Goal: Task Accomplishment & Management: Use online tool/utility

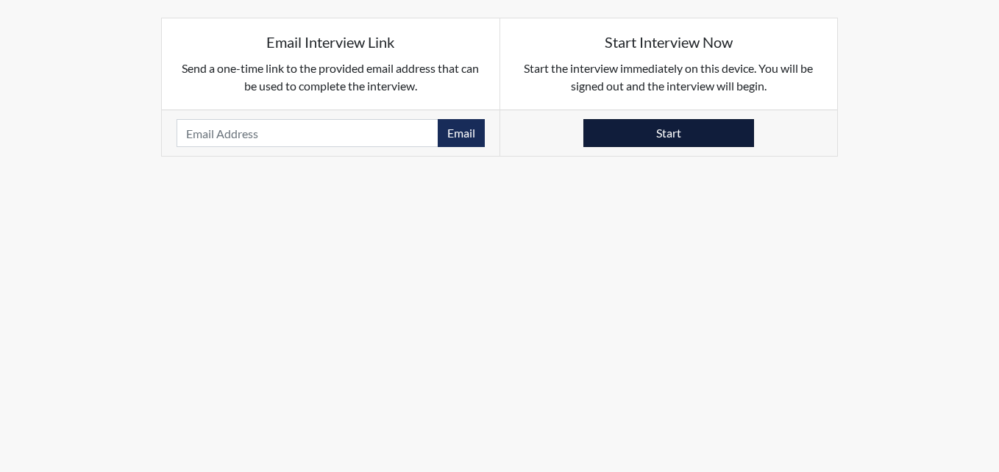
click at [656, 130] on button "Start" at bounding box center [668, 133] width 171 height 28
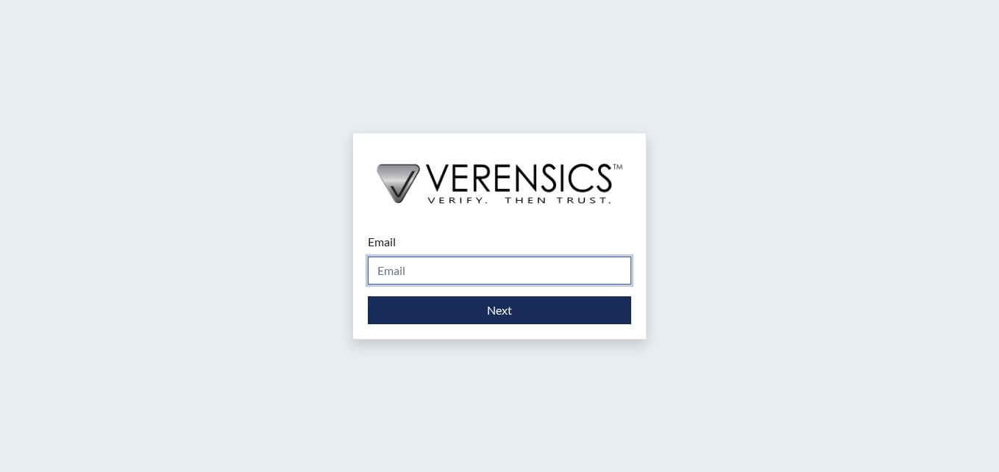
click at [478, 268] on input "Email" at bounding box center [499, 271] width 263 height 28
type input "[PERSON_NAME][EMAIL_ADDRESS][PERSON_NAME][DOMAIN_NAME]"
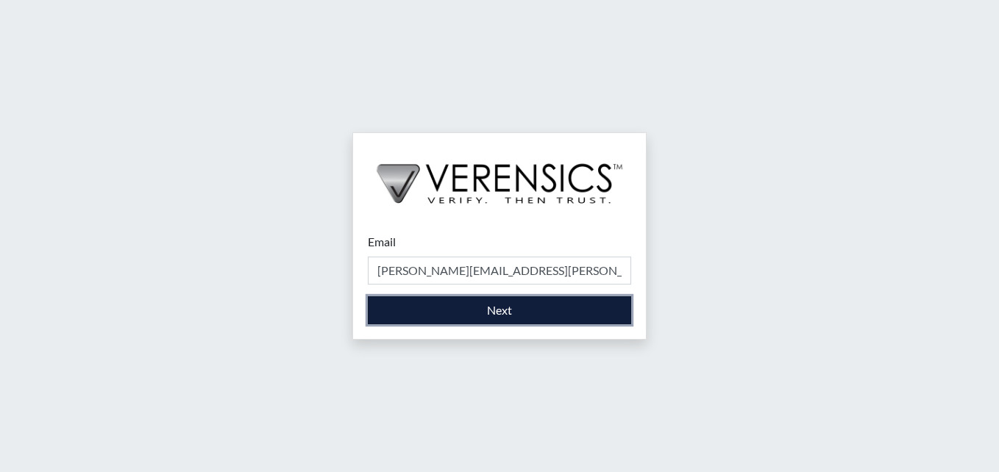
click at [461, 319] on button "Next" at bounding box center [499, 310] width 263 height 28
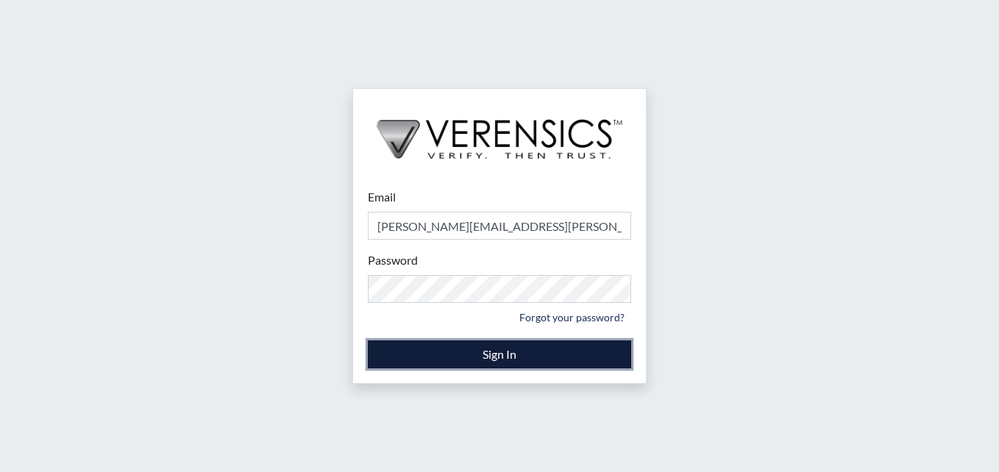
click at [482, 349] on button "Sign In" at bounding box center [499, 355] width 263 height 28
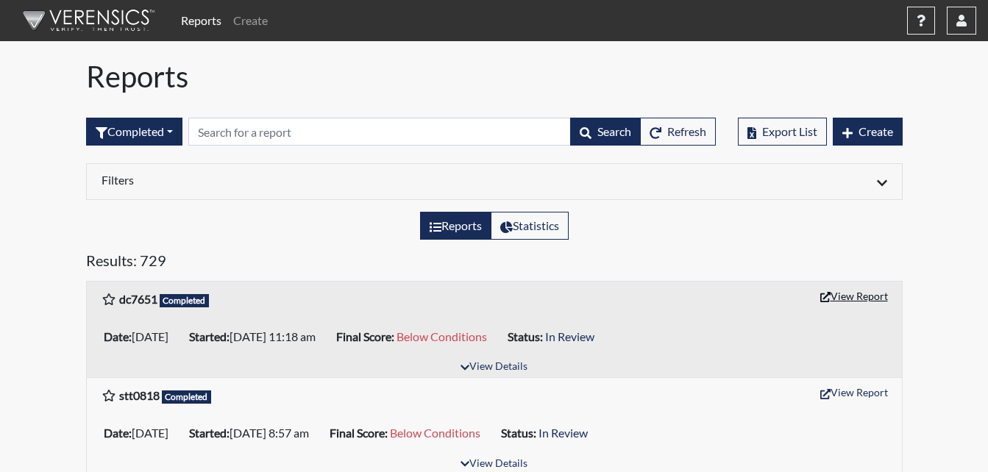
click at [857, 299] on button "View Report" at bounding box center [853, 296] width 81 height 23
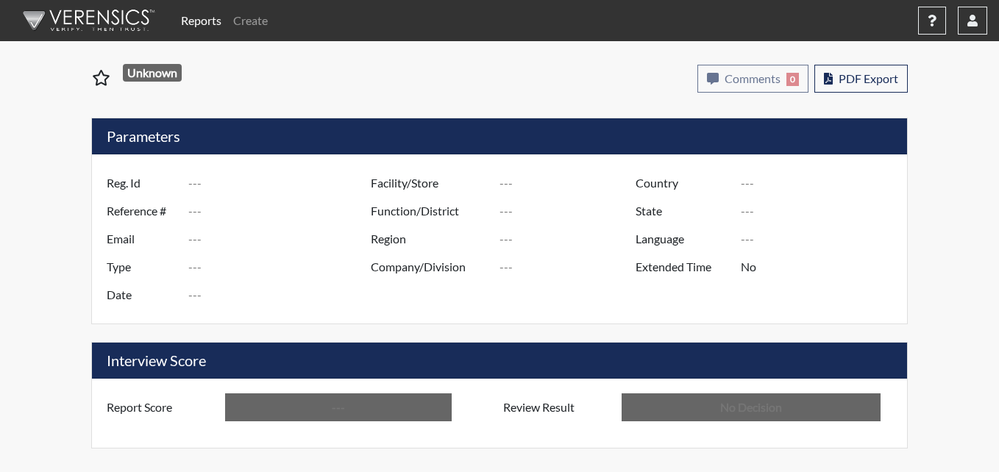
type input "dc7651"
type input "50985"
type input "---"
type input "Corrections Pre-Employment"
type input "[DATE]"
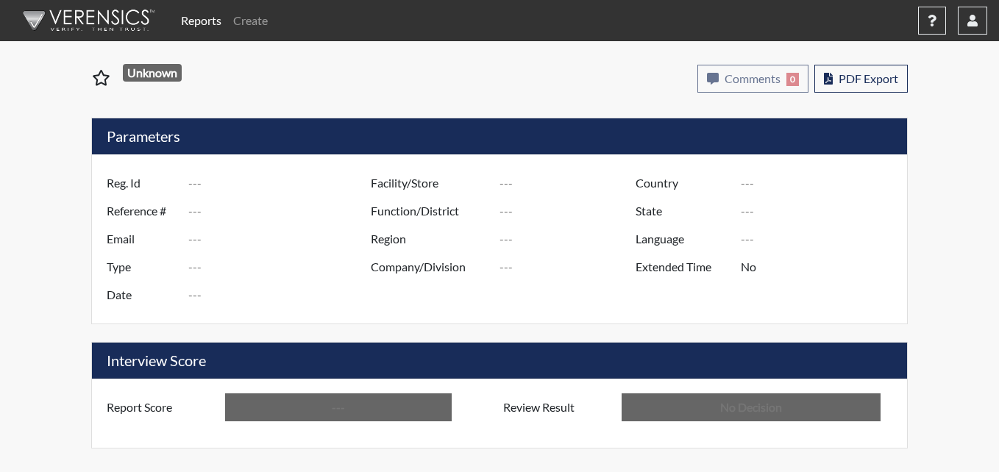
type input "Metro Re-Entry Facility"
type input "[GEOGRAPHIC_DATA]"
type input "[US_STATE]"
type input "English"
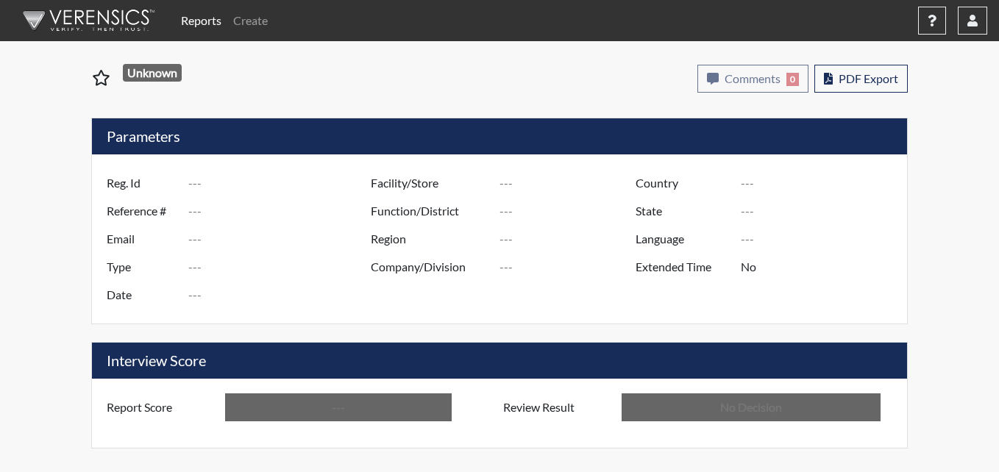
type input "Below Conditions"
type input "In Review"
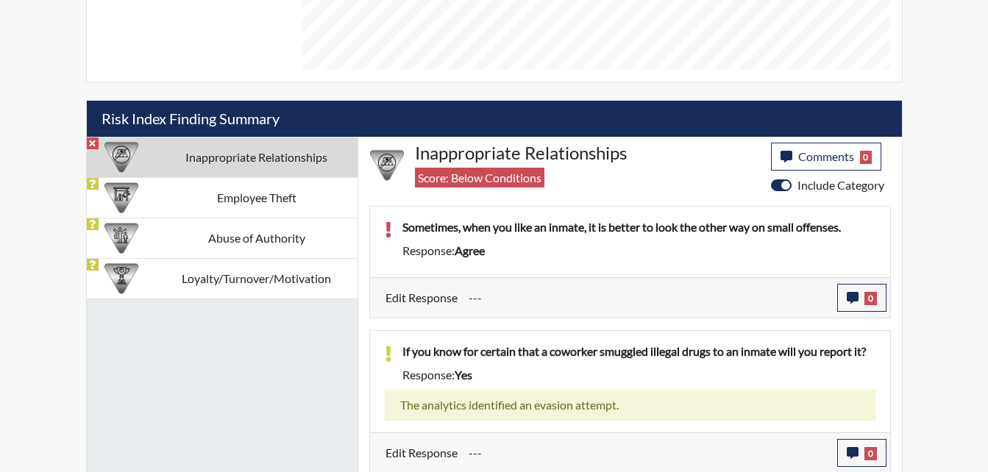
scroll to position [792, 0]
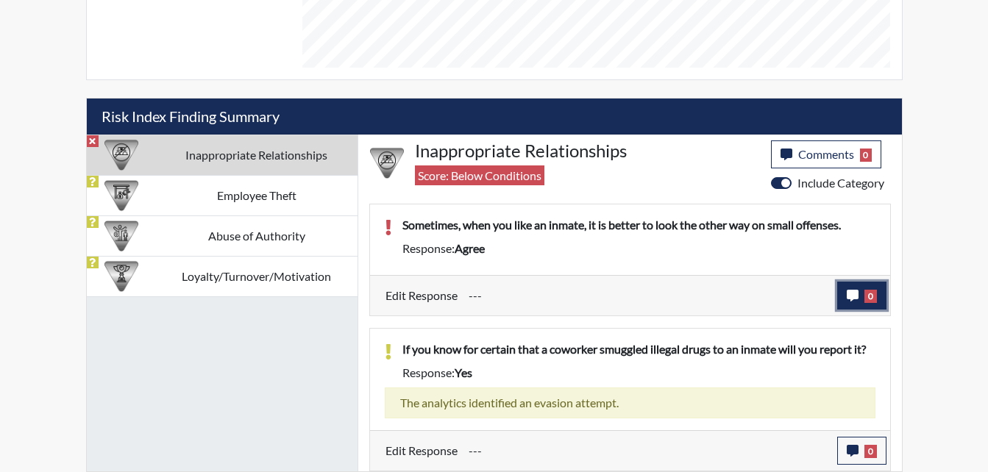
click at [855, 297] on icon "button" at bounding box center [852, 296] width 12 height 12
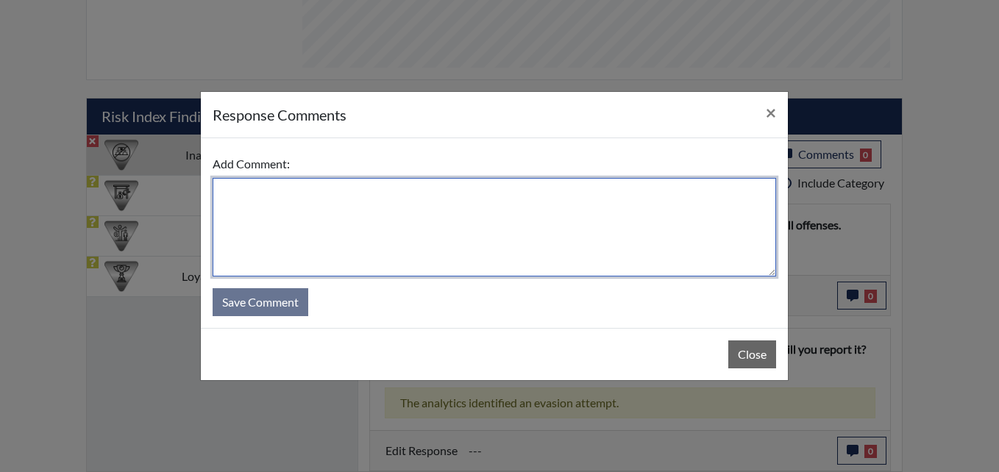
click at [281, 215] on textarea at bounding box center [494, 227] width 563 height 99
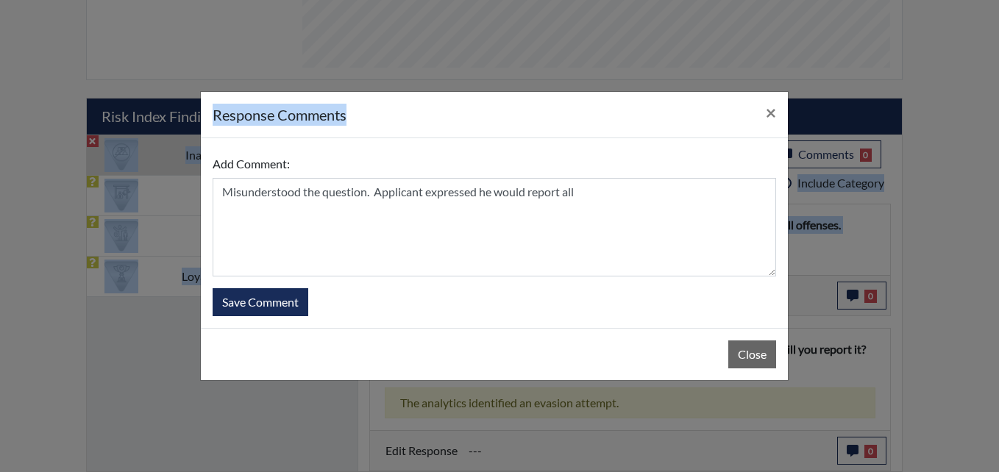
drag, startPoint x: 596, startPoint y: 117, endPoint x: 1001, endPoint y: 113, distance: 404.5
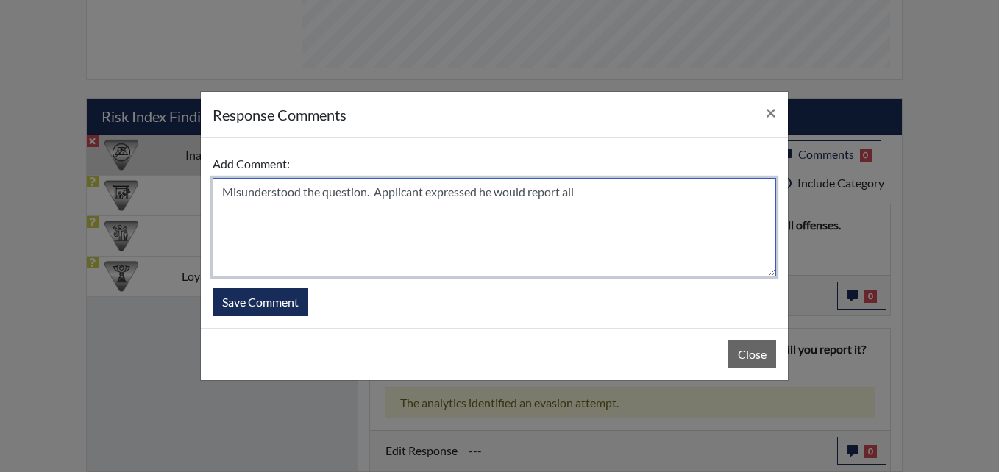
click at [610, 193] on textarea "Misunderstood the question. Applicant expressed he would report all" at bounding box center [494, 227] width 563 height 99
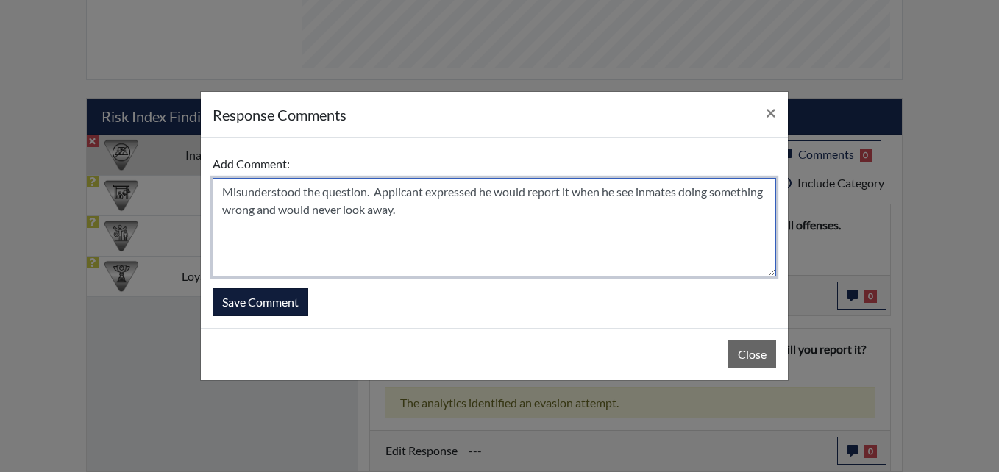
type textarea "Misunderstood the question. Applicant expressed he would report it when he see …"
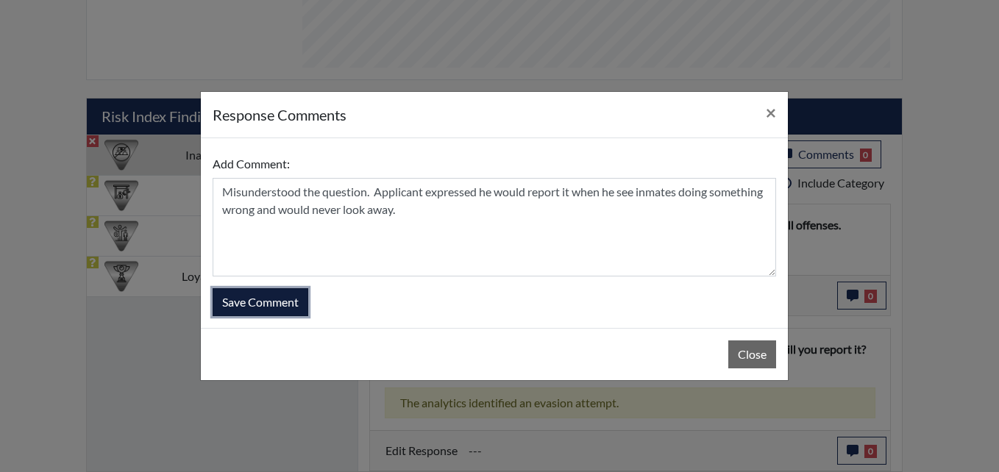
click at [268, 301] on button "Save Comment" at bounding box center [261, 302] width 96 height 28
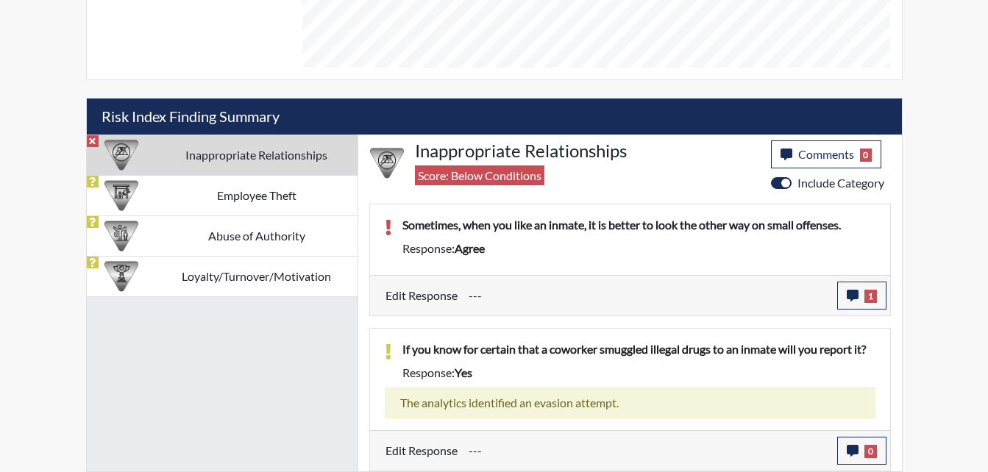
scroll to position [244, 611]
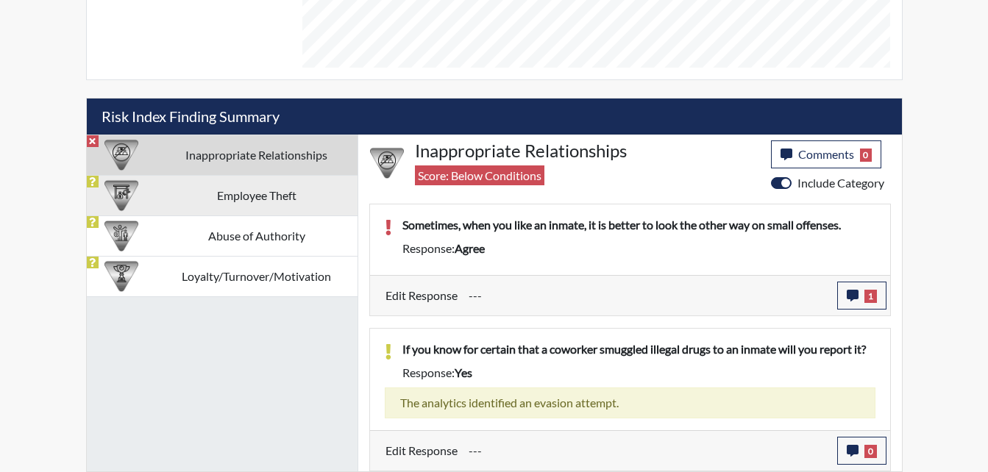
click at [256, 204] on td "Employee Theft" at bounding box center [257, 195] width 202 height 40
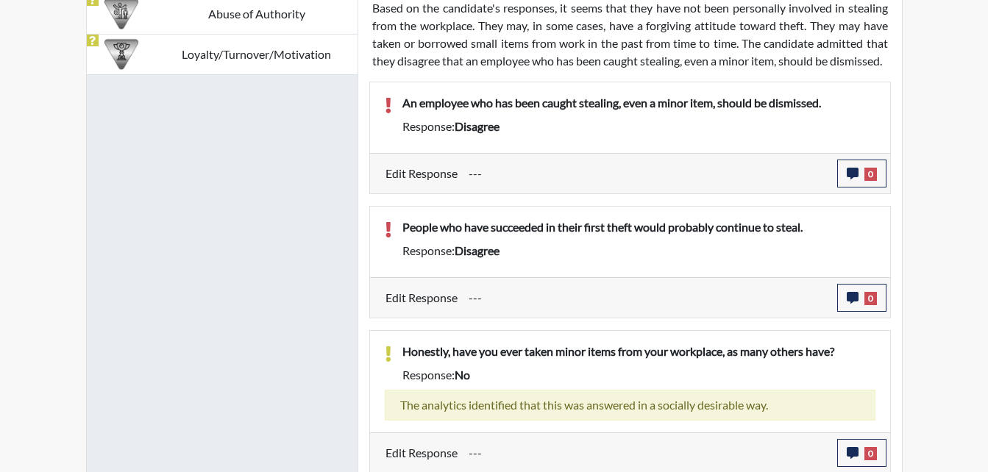
scroll to position [969, 0]
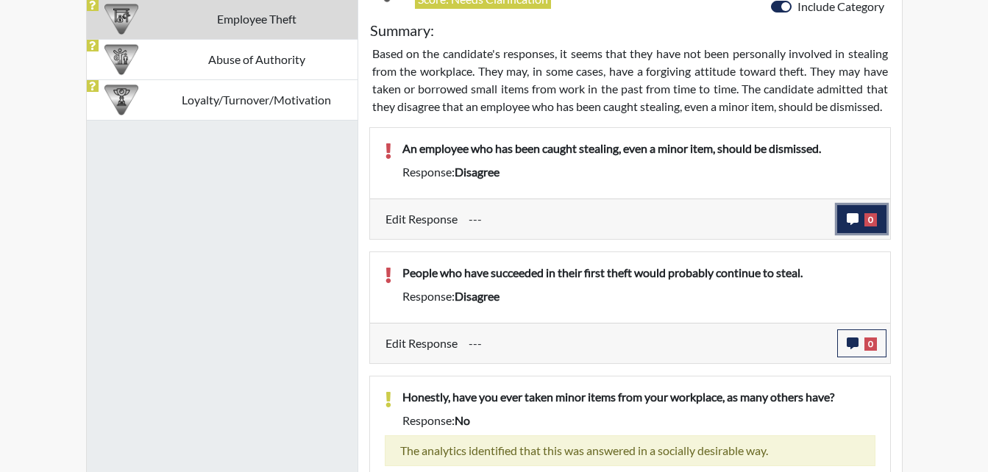
click at [853, 229] on button "0" at bounding box center [861, 219] width 49 height 28
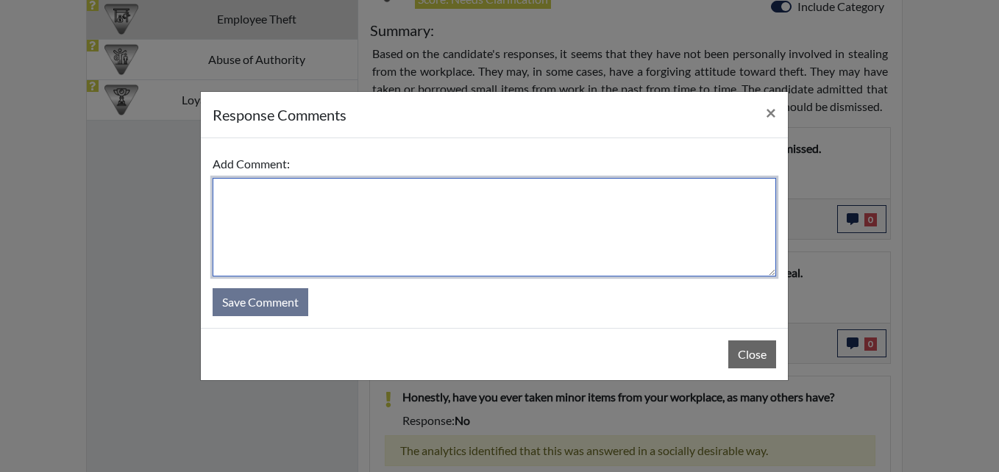
click at [307, 213] on textarea at bounding box center [494, 227] width 563 height 99
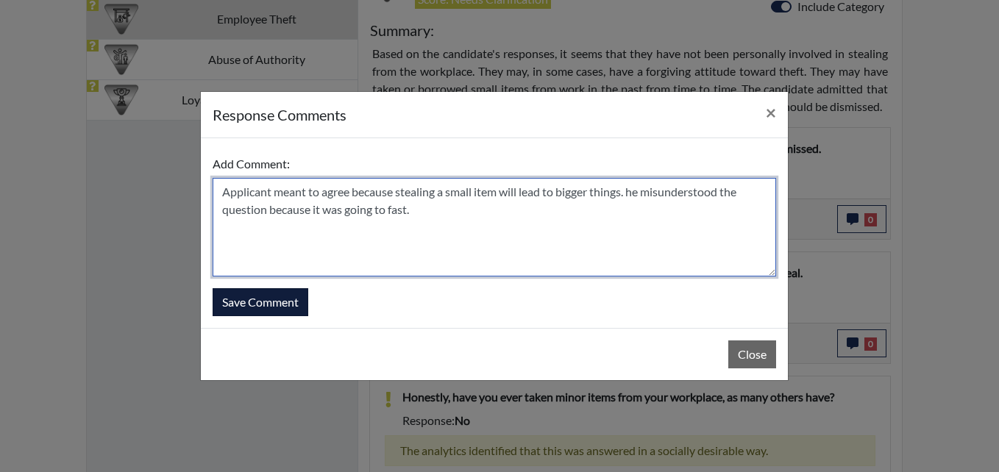
type textarea "Applicant meant to agree because stealing a small item will lead to bigger thin…"
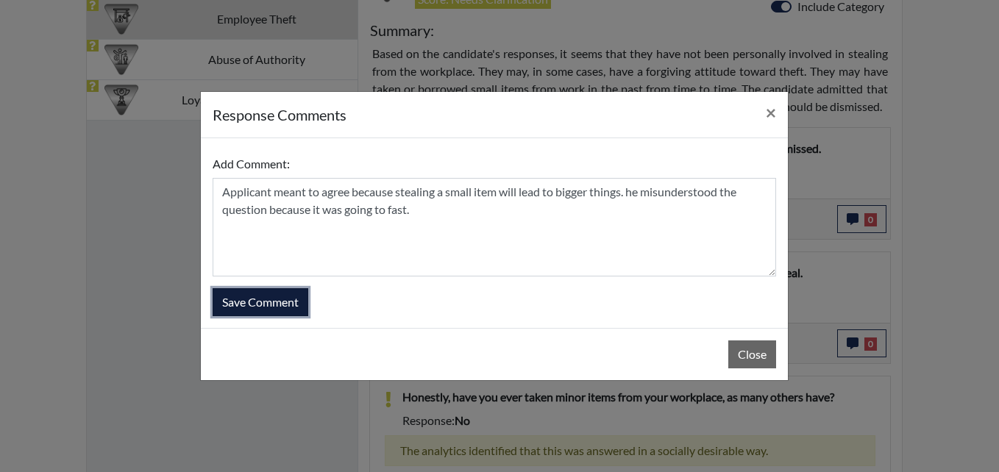
click at [279, 303] on button "Save Comment" at bounding box center [261, 302] width 96 height 28
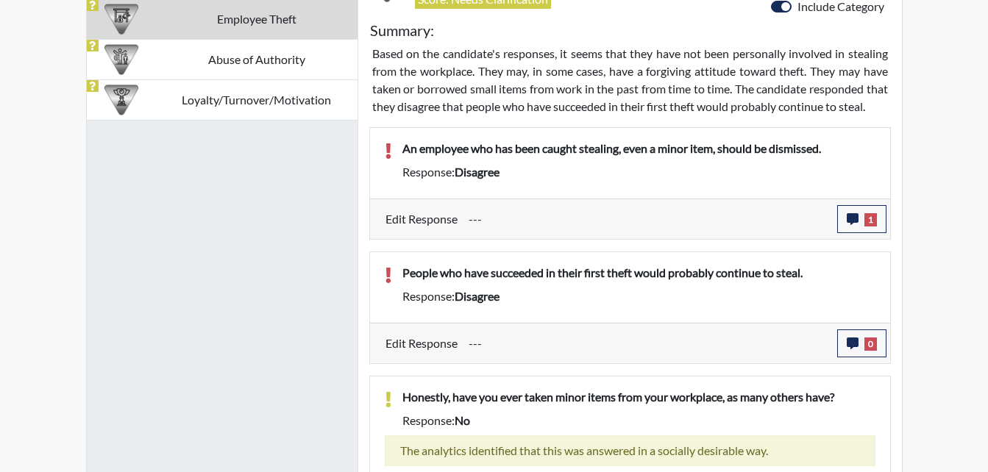
scroll to position [244, 611]
click at [863, 357] on button "0" at bounding box center [861, 343] width 49 height 28
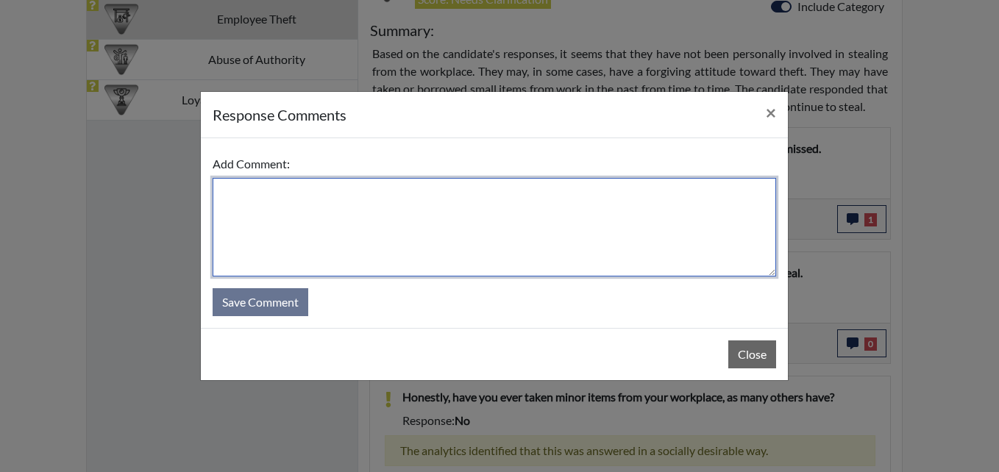
click at [410, 202] on textarea at bounding box center [494, 227] width 563 height 99
type textarea "Again applicant misunderstood the question and"
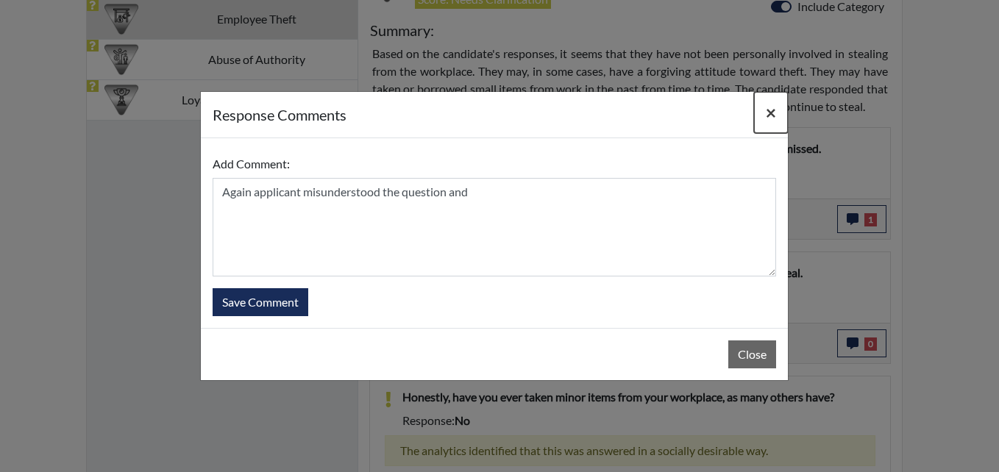
click at [773, 108] on span "×" at bounding box center [771, 111] width 10 height 21
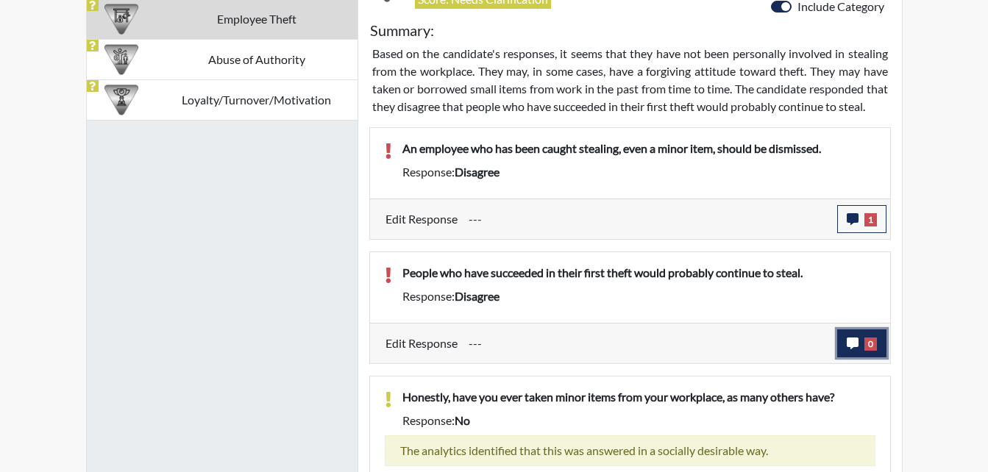
click at [857, 357] on button "0" at bounding box center [861, 343] width 49 height 28
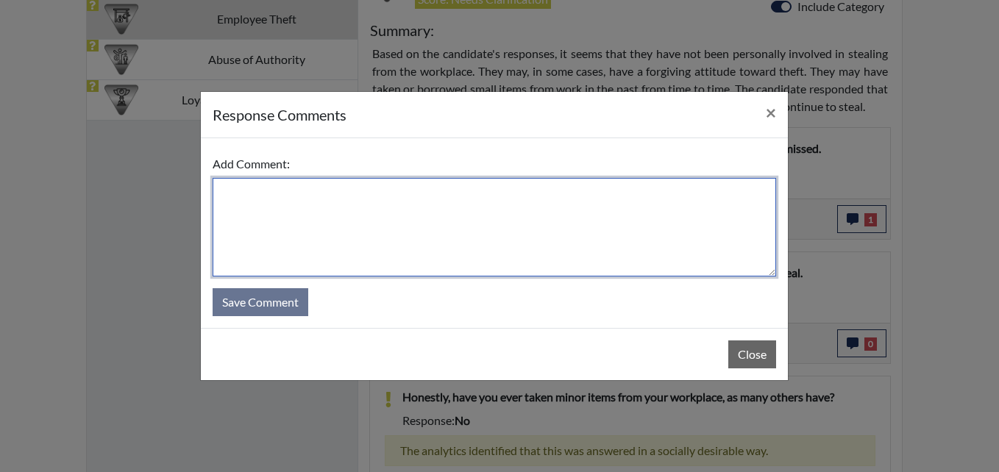
click at [308, 198] on textarea at bounding box center [494, 227] width 563 height 99
type textarea "H"
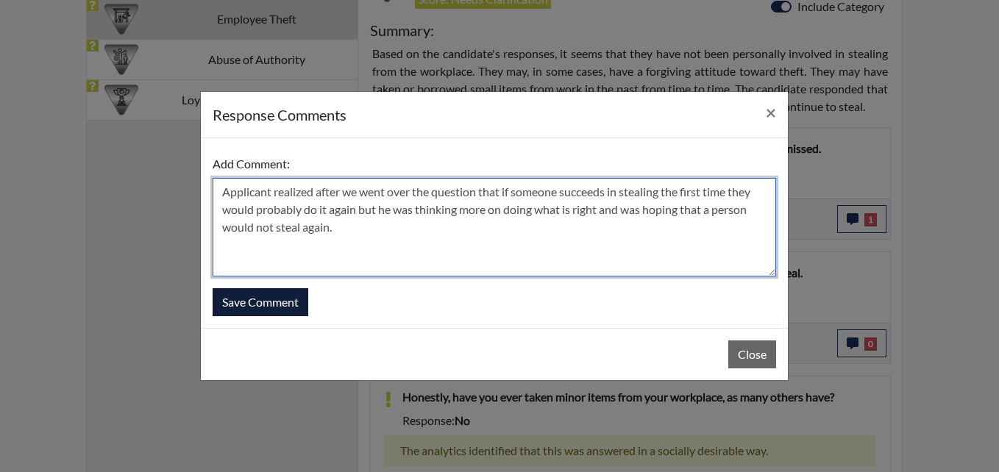
type textarea "Applicant realized after we went over the question that if someone succeeds in …"
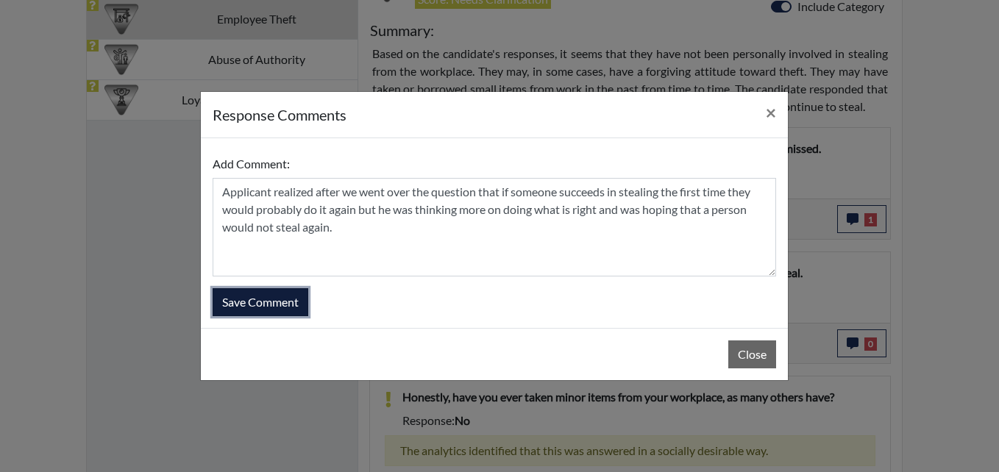
click at [235, 294] on button "Save Comment" at bounding box center [261, 302] width 96 height 28
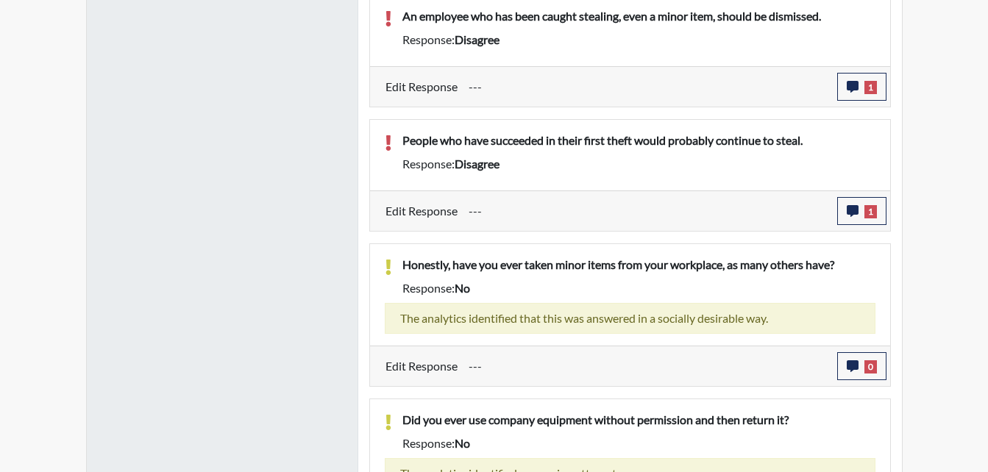
scroll to position [1042, 0]
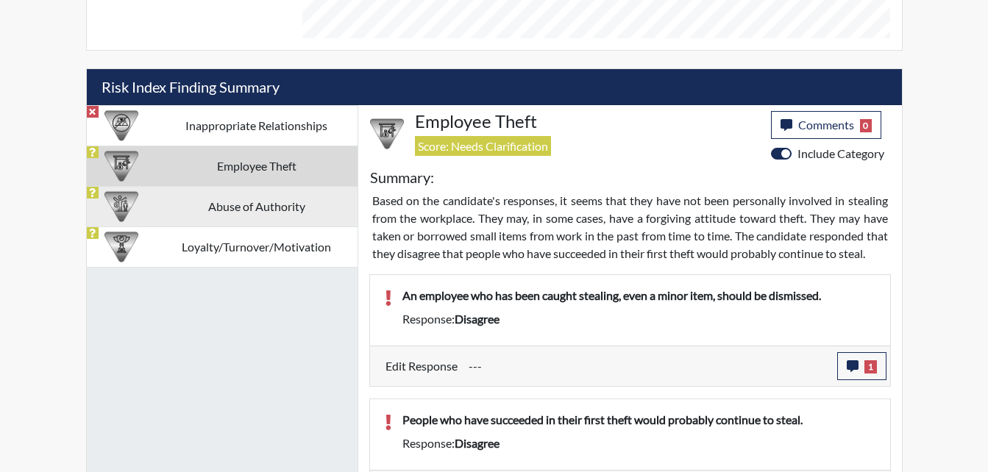
click at [245, 198] on td "Abuse of Authority" at bounding box center [257, 206] width 202 height 40
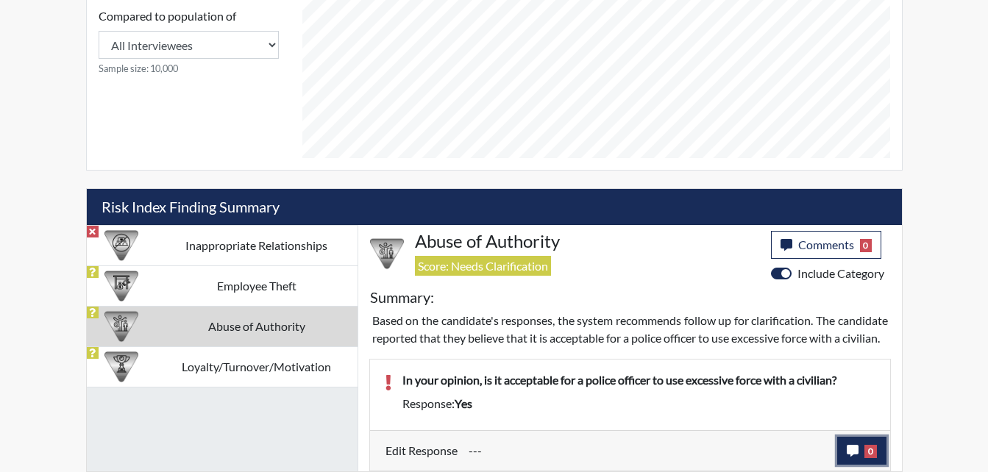
click at [853, 449] on icon "button" at bounding box center [852, 451] width 12 height 12
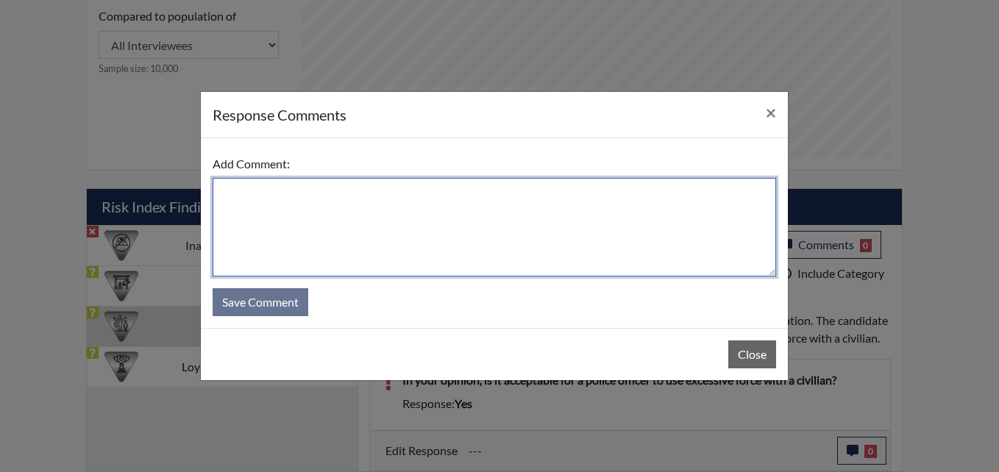
click at [370, 222] on textarea at bounding box center [494, 227] width 563 height 99
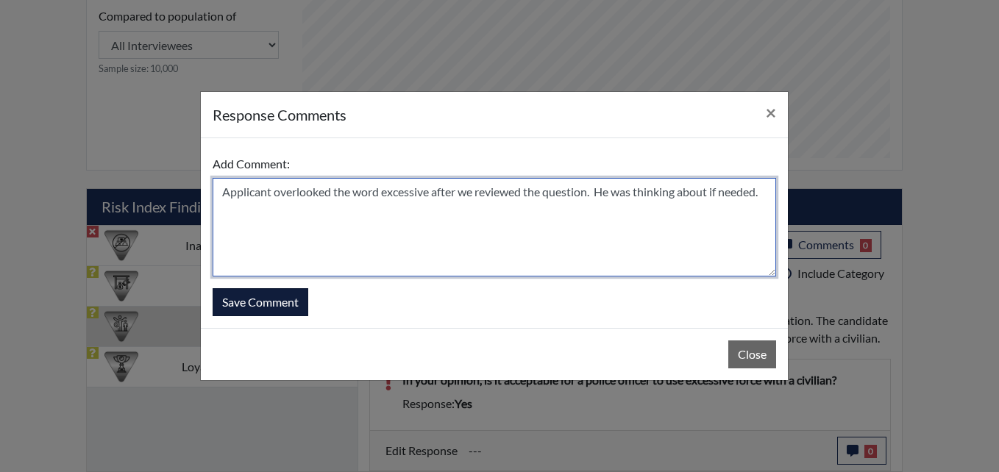
type textarea "Applicant overlooked the word excessive after we reviewed the question. He was …"
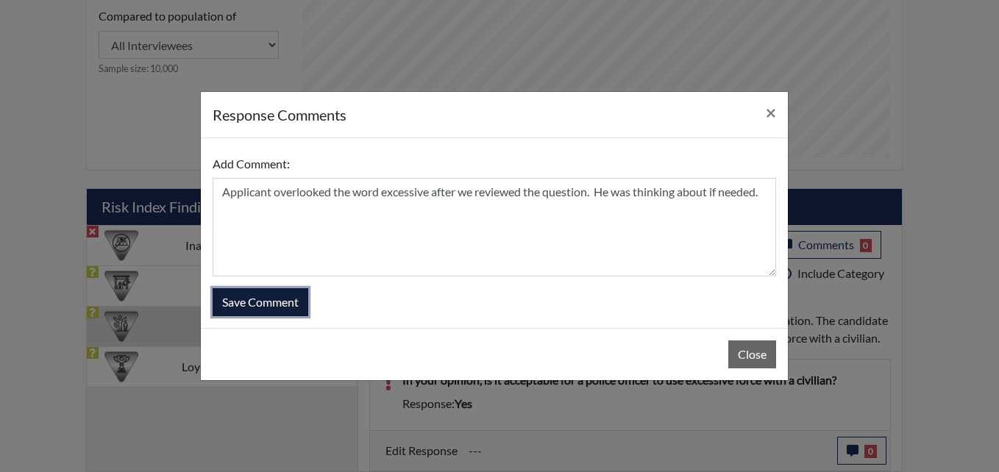
click at [268, 304] on button "Save Comment" at bounding box center [261, 302] width 96 height 28
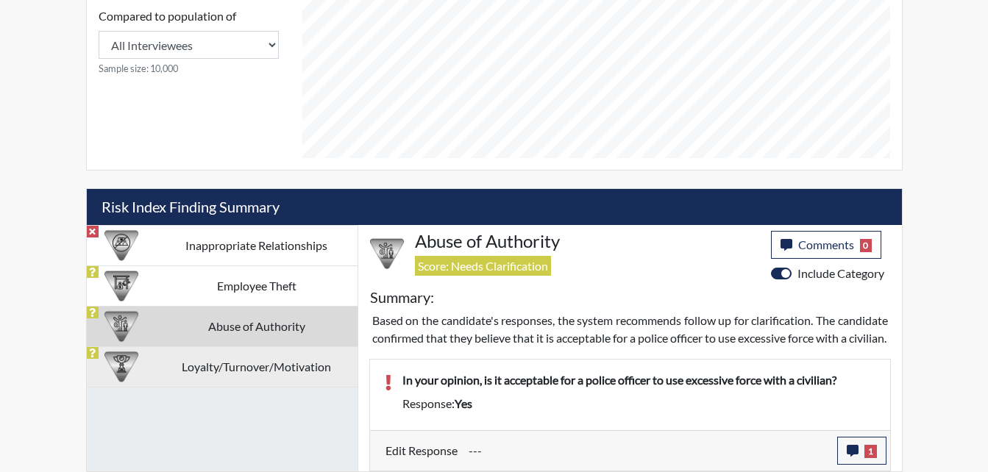
click at [263, 346] on td "Loyalty/Turnover/Motivation" at bounding box center [257, 366] width 202 height 40
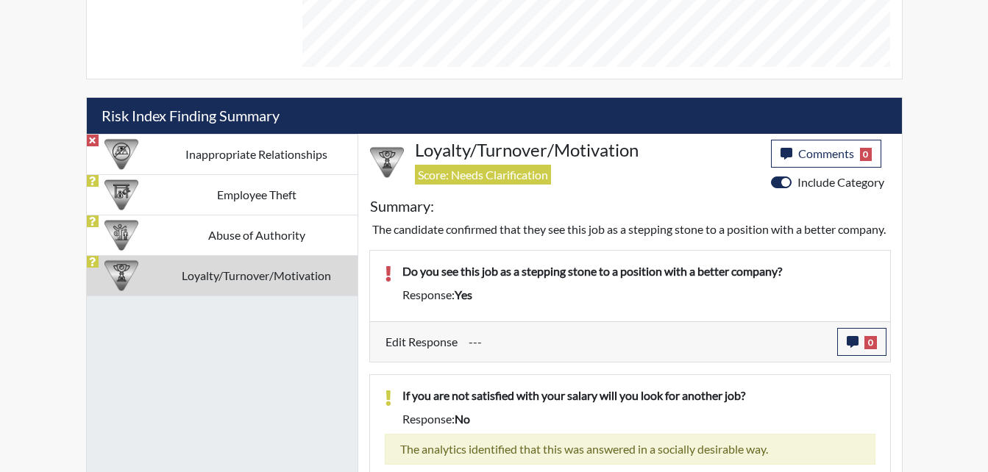
scroll to position [940, 0]
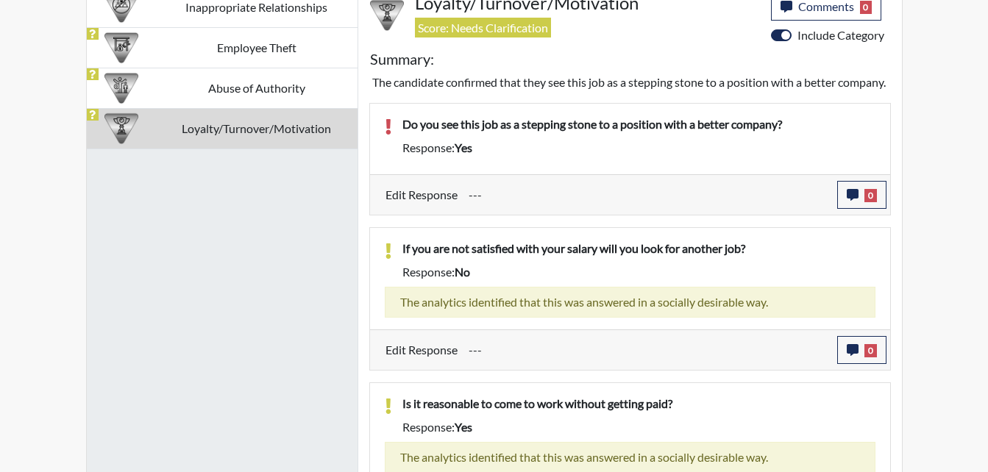
click at [731, 209] on input "---" at bounding box center [646, 195] width 357 height 28
click at [860, 209] on button "0" at bounding box center [861, 195] width 49 height 28
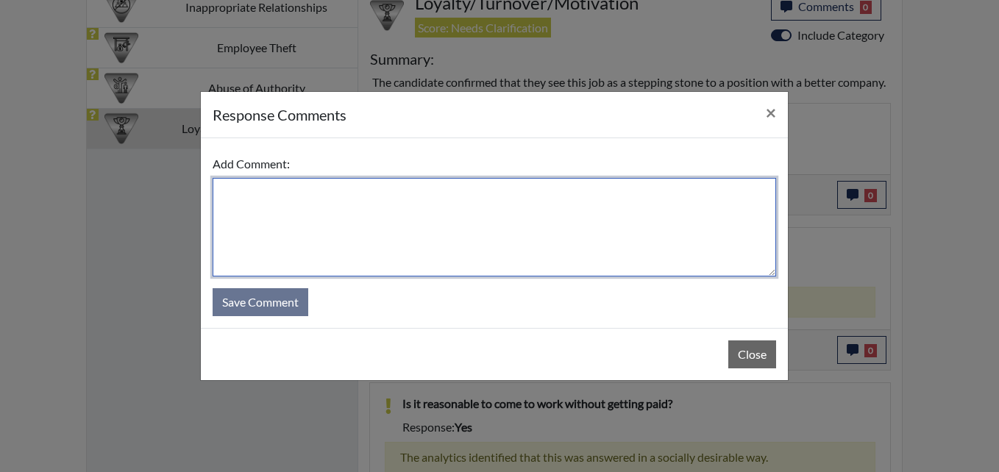
click at [282, 204] on textarea at bounding box center [494, 227] width 563 height 99
type textarea "Applicant"
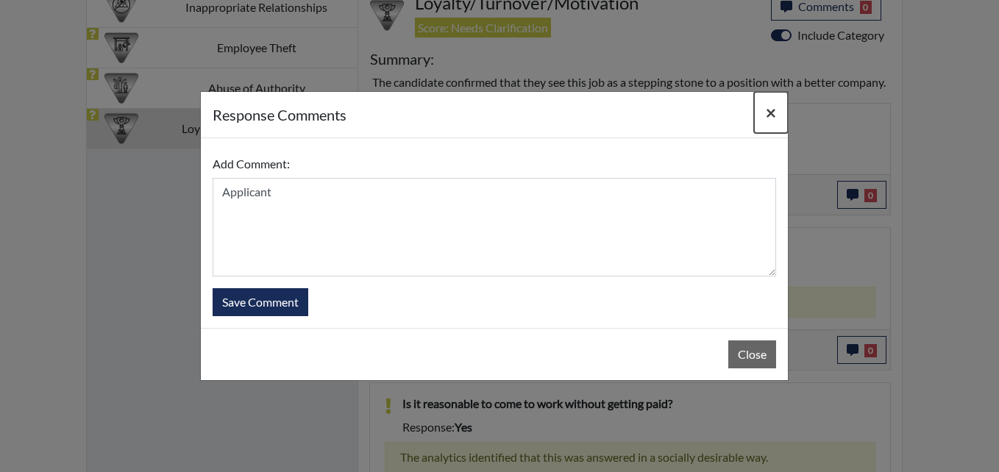
click at [774, 112] on span "×" at bounding box center [771, 111] width 10 height 21
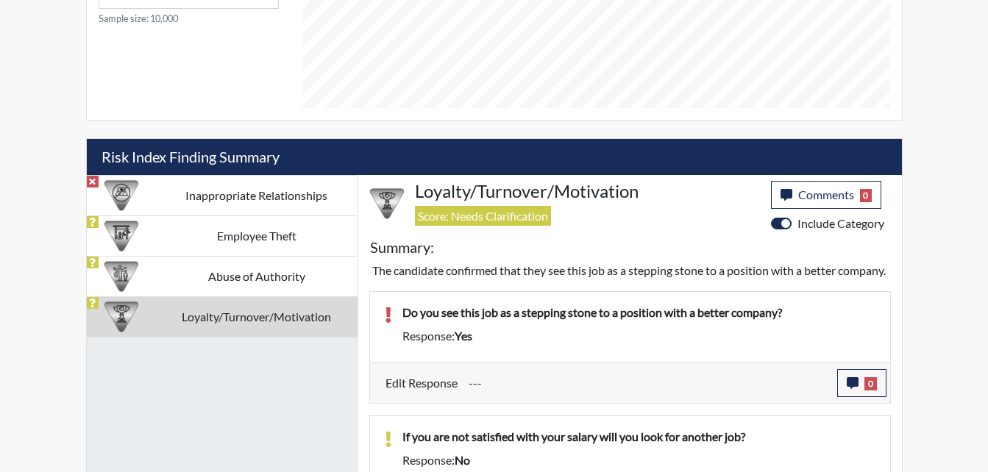
scroll to position [726, 0]
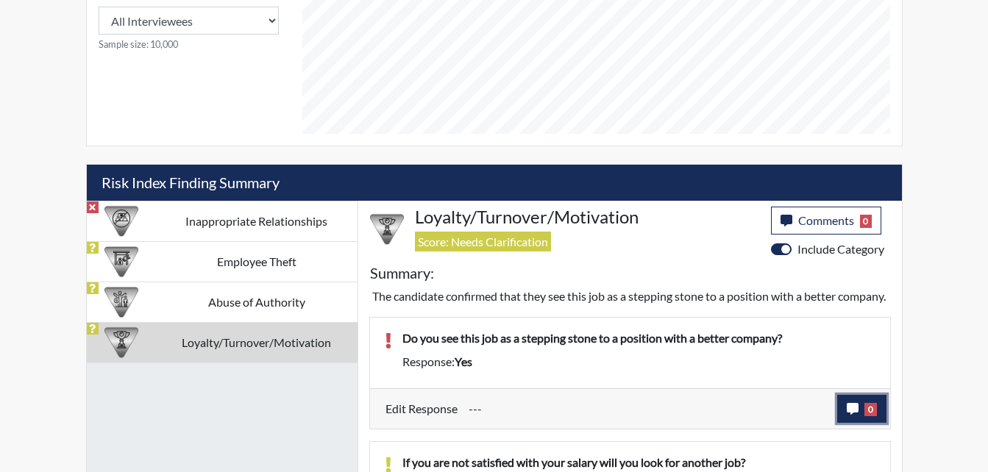
click at [850, 423] on button "0" at bounding box center [861, 409] width 49 height 28
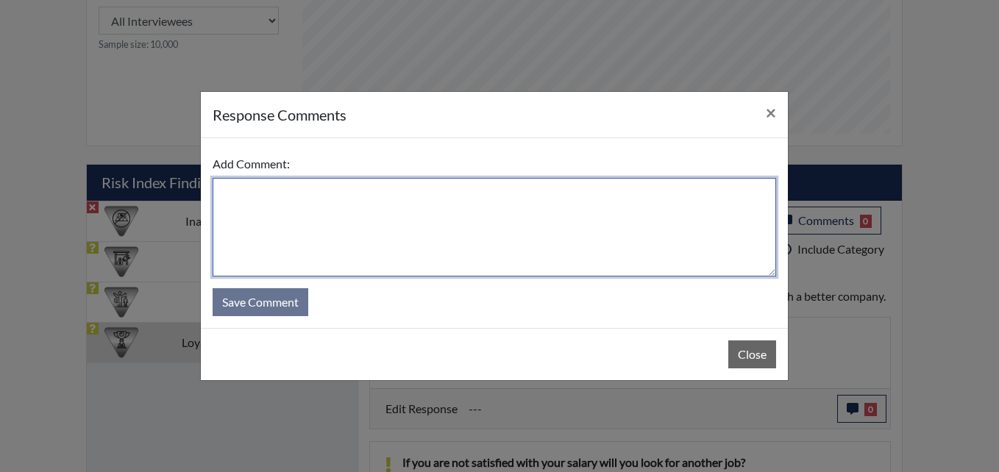
click at [327, 213] on textarea at bounding box center [494, 227] width 563 height 99
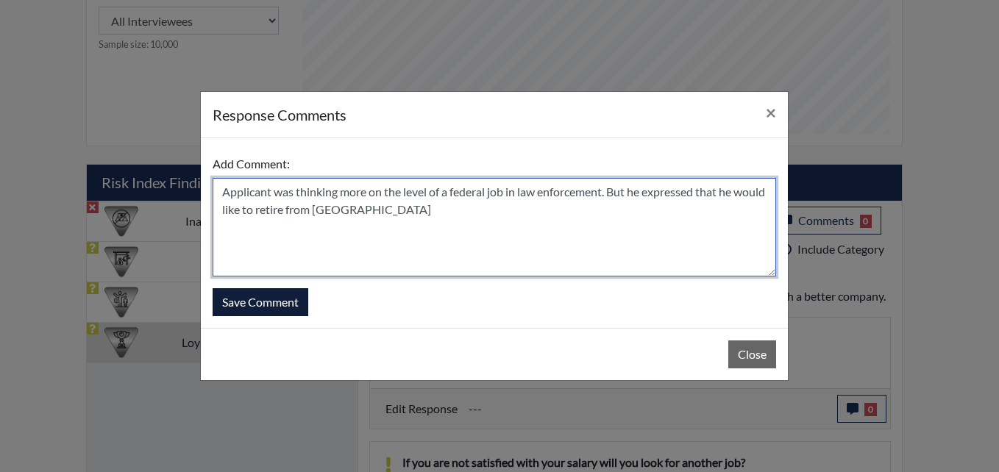
type textarea "Applicant was thinking more on the level of a federal job in law enforcement. B…"
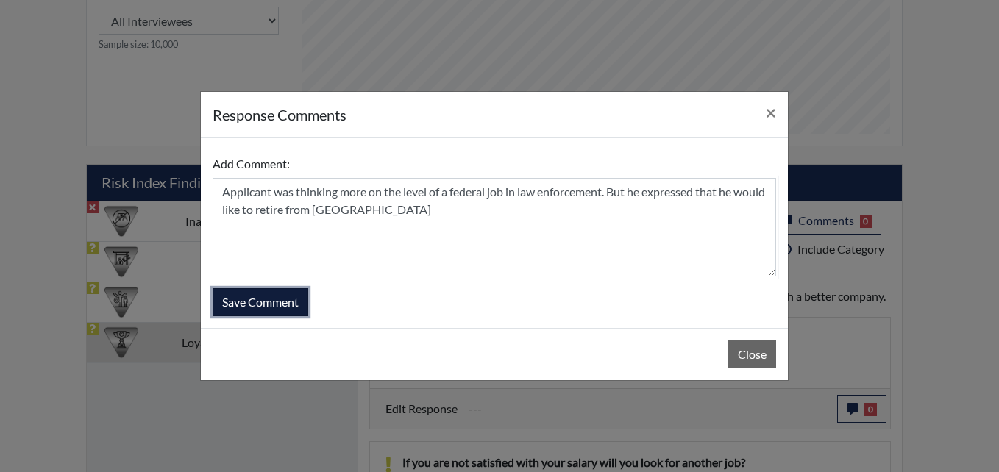
click at [240, 290] on button "Save Comment" at bounding box center [261, 302] width 96 height 28
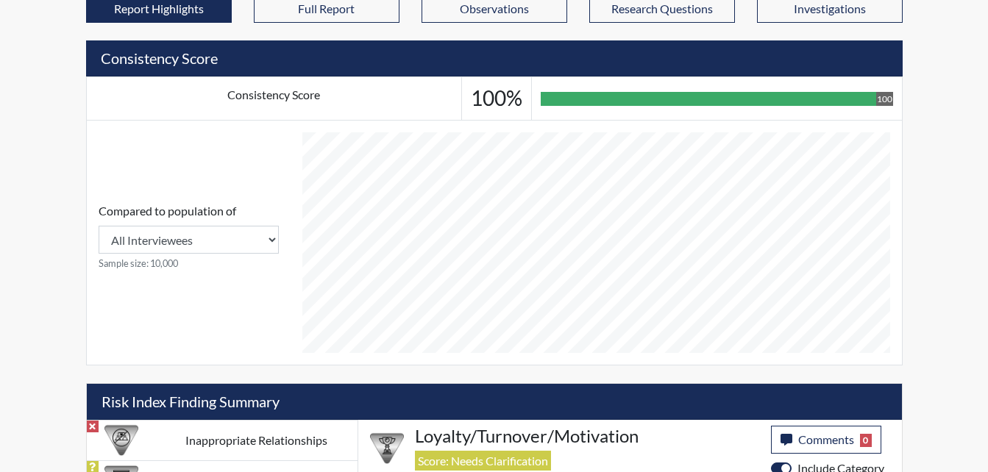
scroll to position [419, 0]
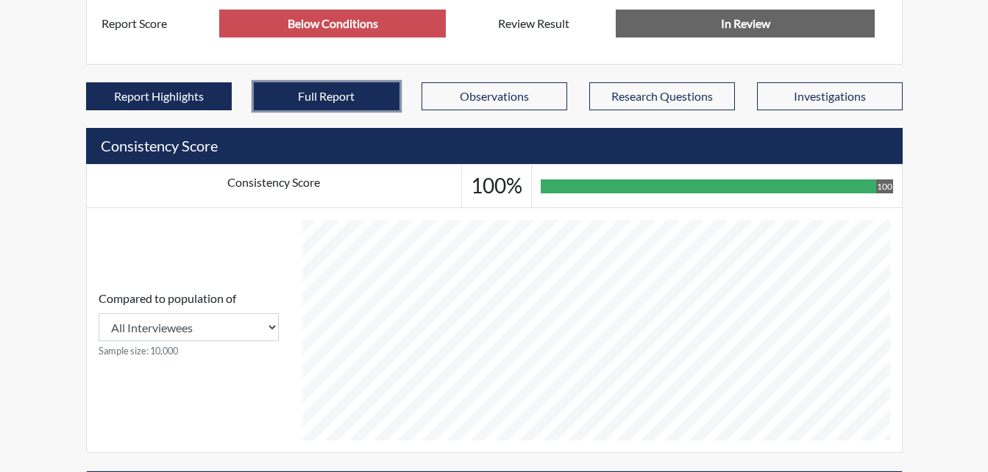
click at [323, 90] on button "Full Report" at bounding box center [327, 96] width 146 height 28
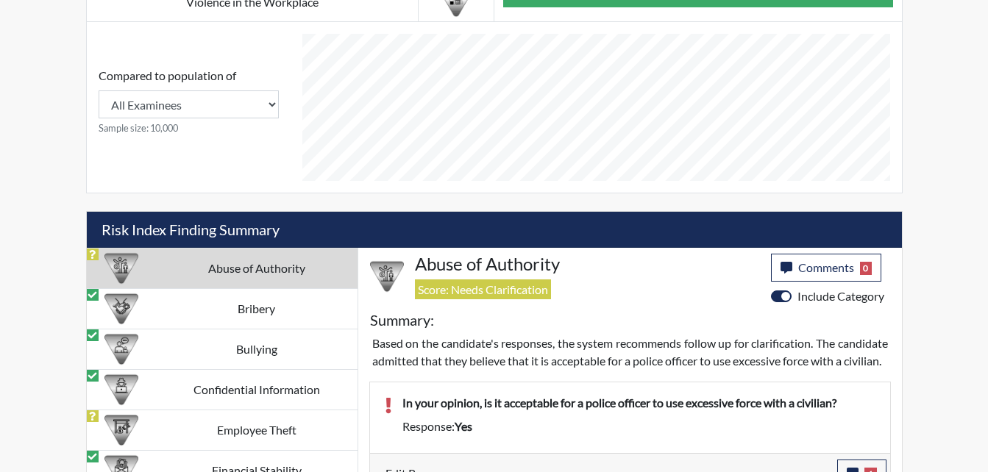
scroll to position [1228, 0]
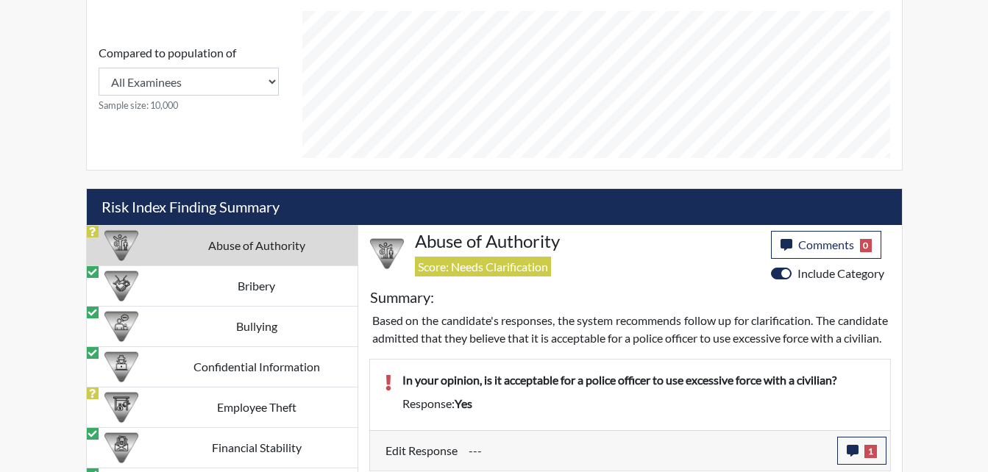
click at [285, 249] on td "Abuse of Authority" at bounding box center [257, 246] width 202 height 40
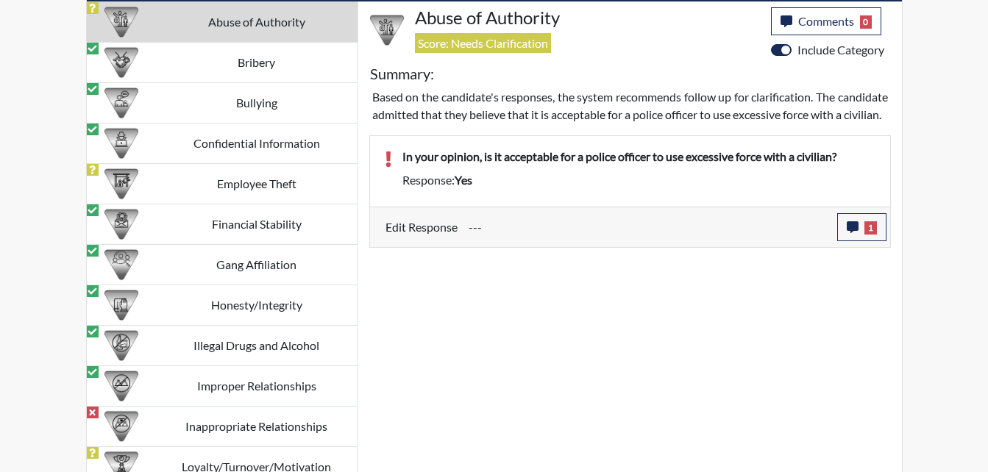
scroll to position [1442, 0]
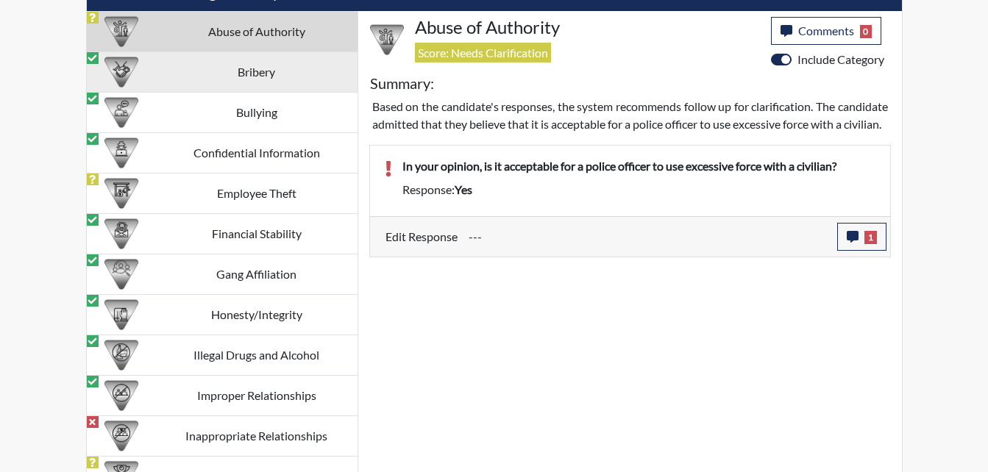
click at [255, 74] on td "Bribery" at bounding box center [257, 72] width 202 height 40
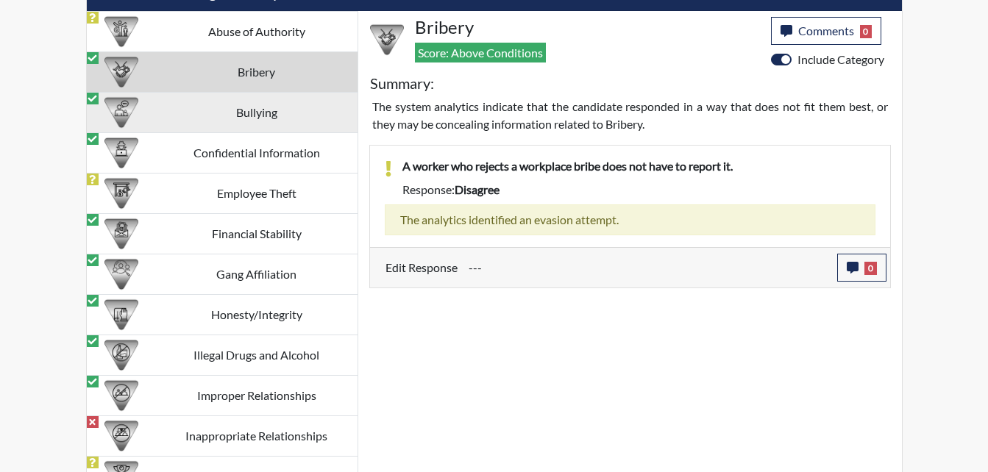
click at [256, 111] on td "Bullying" at bounding box center [257, 113] width 202 height 40
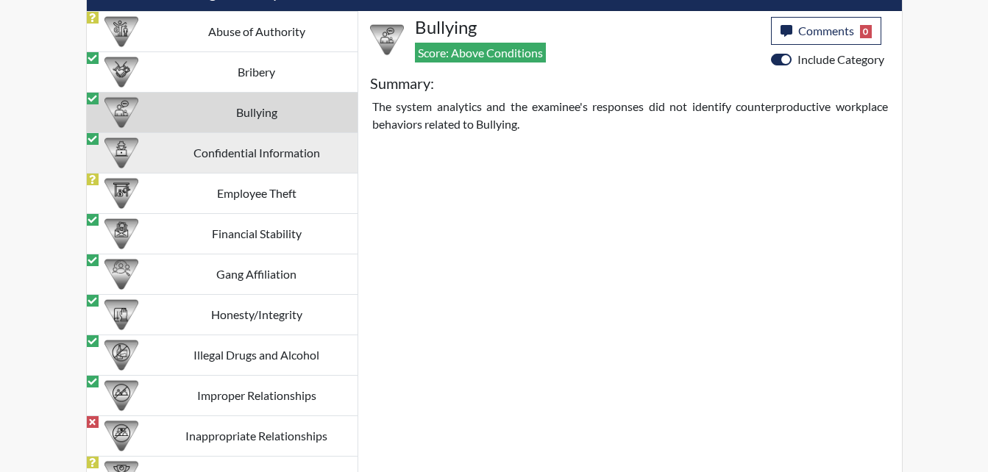
click at [265, 155] on td "Confidential Information" at bounding box center [257, 153] width 202 height 40
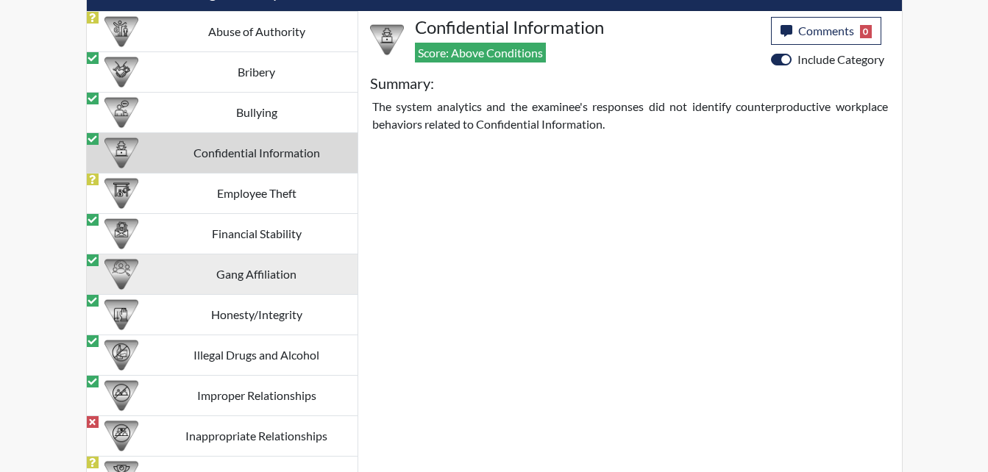
click at [266, 275] on td "Gang Affiliation" at bounding box center [257, 274] width 202 height 40
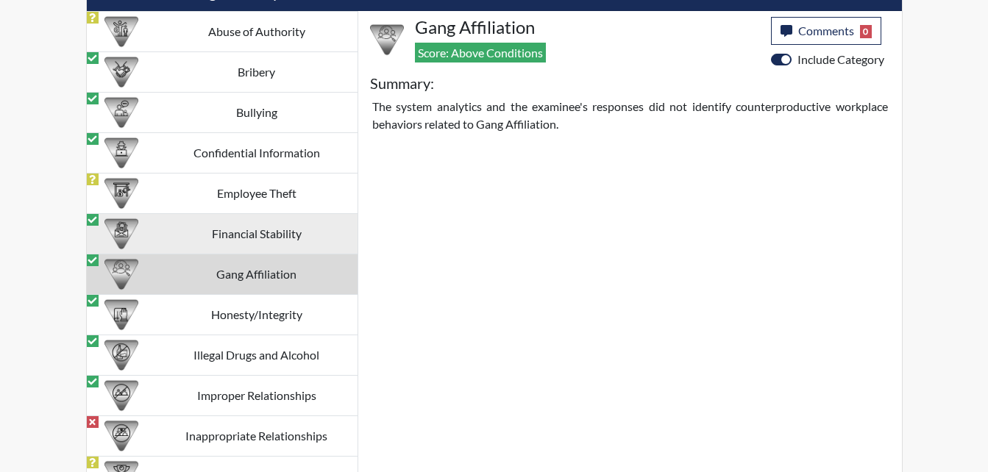
click at [260, 229] on td "Financial Stability" at bounding box center [257, 234] width 202 height 40
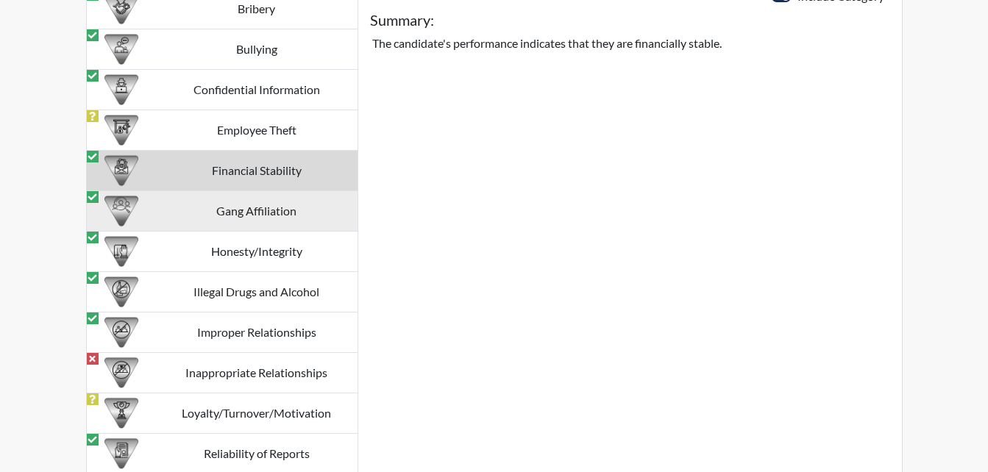
scroll to position [1589, 0]
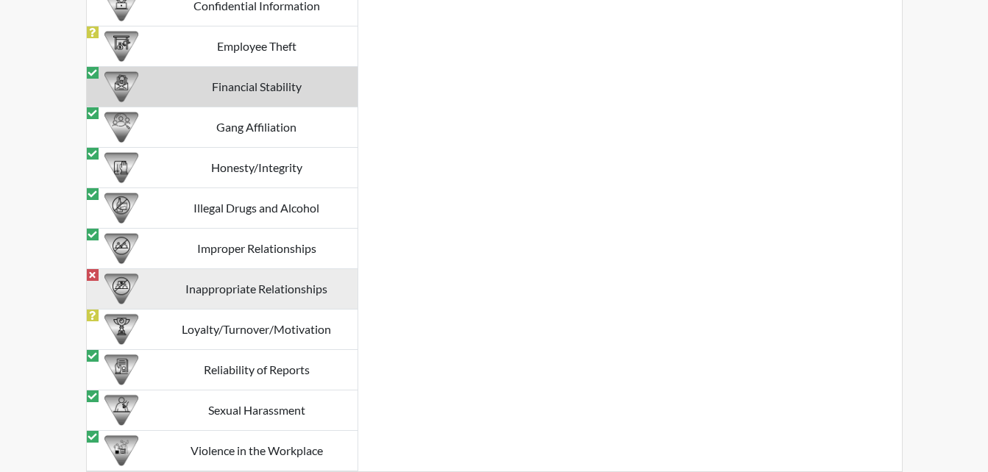
click at [267, 285] on td "Inappropriate Relationships" at bounding box center [257, 289] width 202 height 40
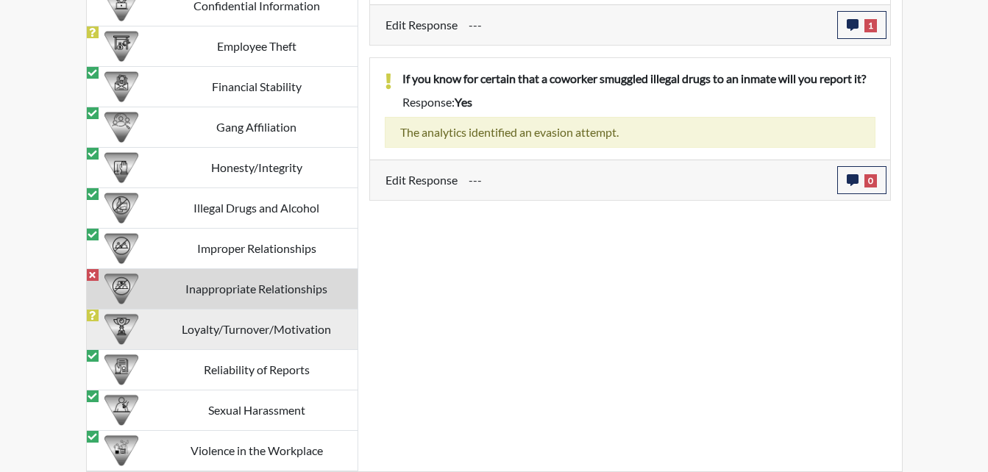
click at [234, 325] on td "Loyalty/Turnover/Motivation" at bounding box center [257, 330] width 202 height 40
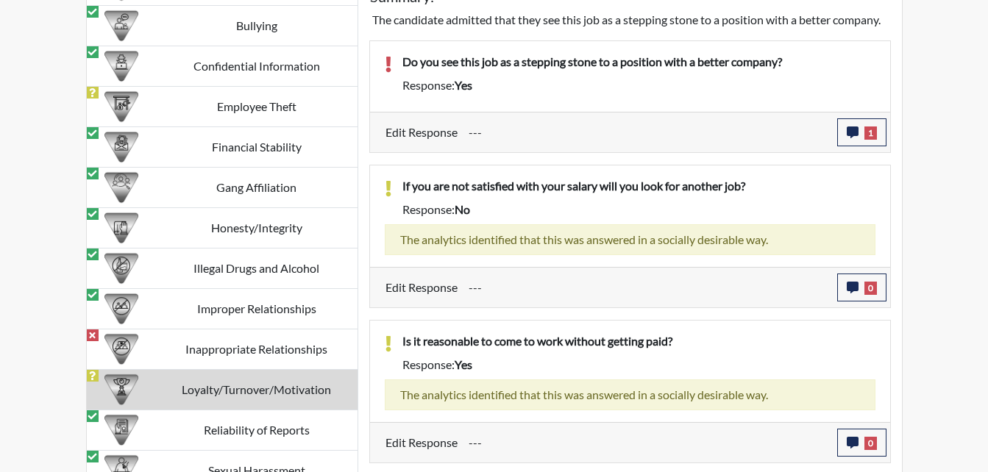
scroll to position [1676, 0]
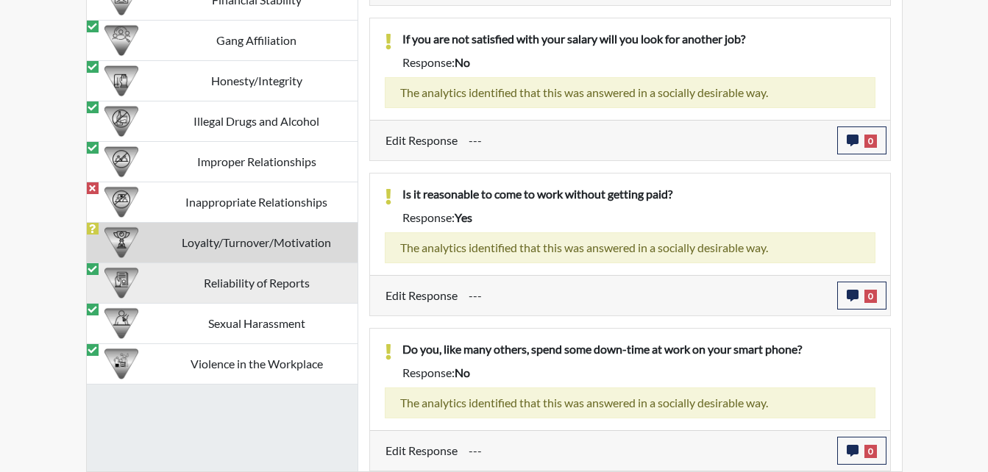
click at [268, 279] on td "Reliability of Reports" at bounding box center [257, 283] width 202 height 40
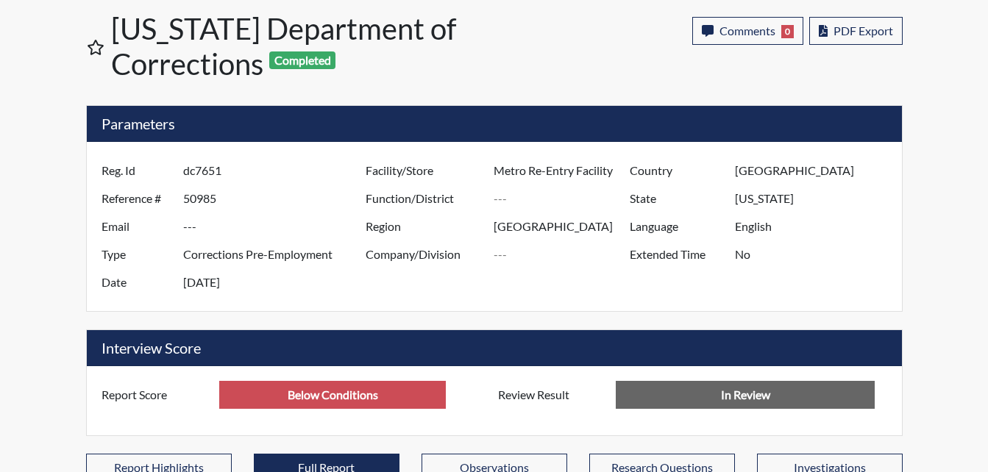
scroll to position [74, 0]
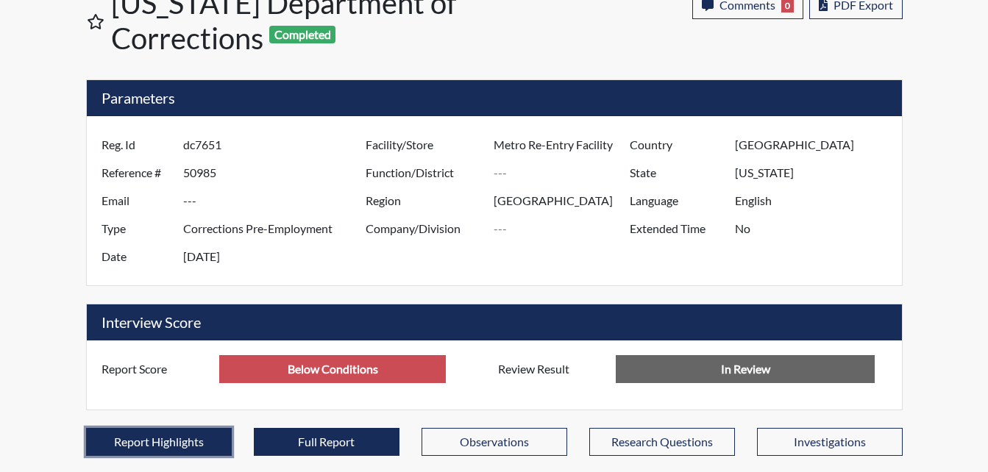
click at [201, 446] on button "Report Highlights" at bounding box center [159, 442] width 146 height 28
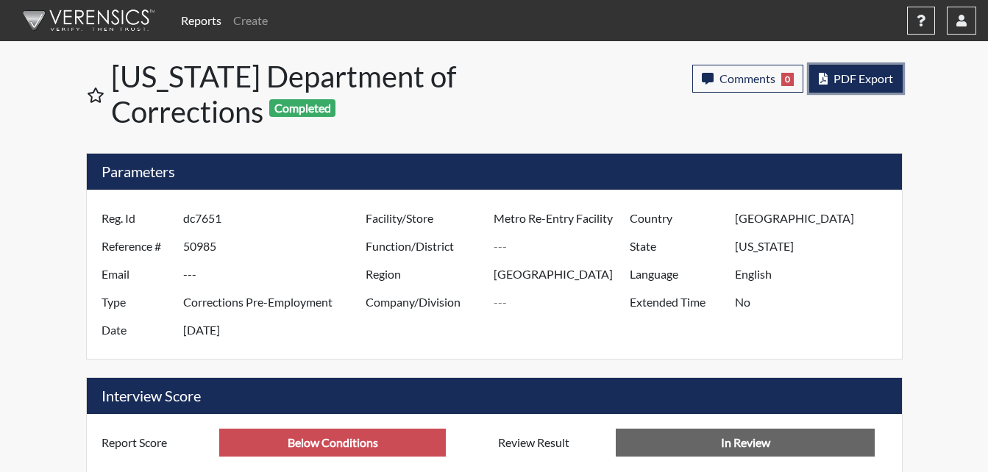
click at [885, 71] on button "PDF Export" at bounding box center [855, 79] width 93 height 28
